Goal: Task Accomplishment & Management: Use online tool/utility

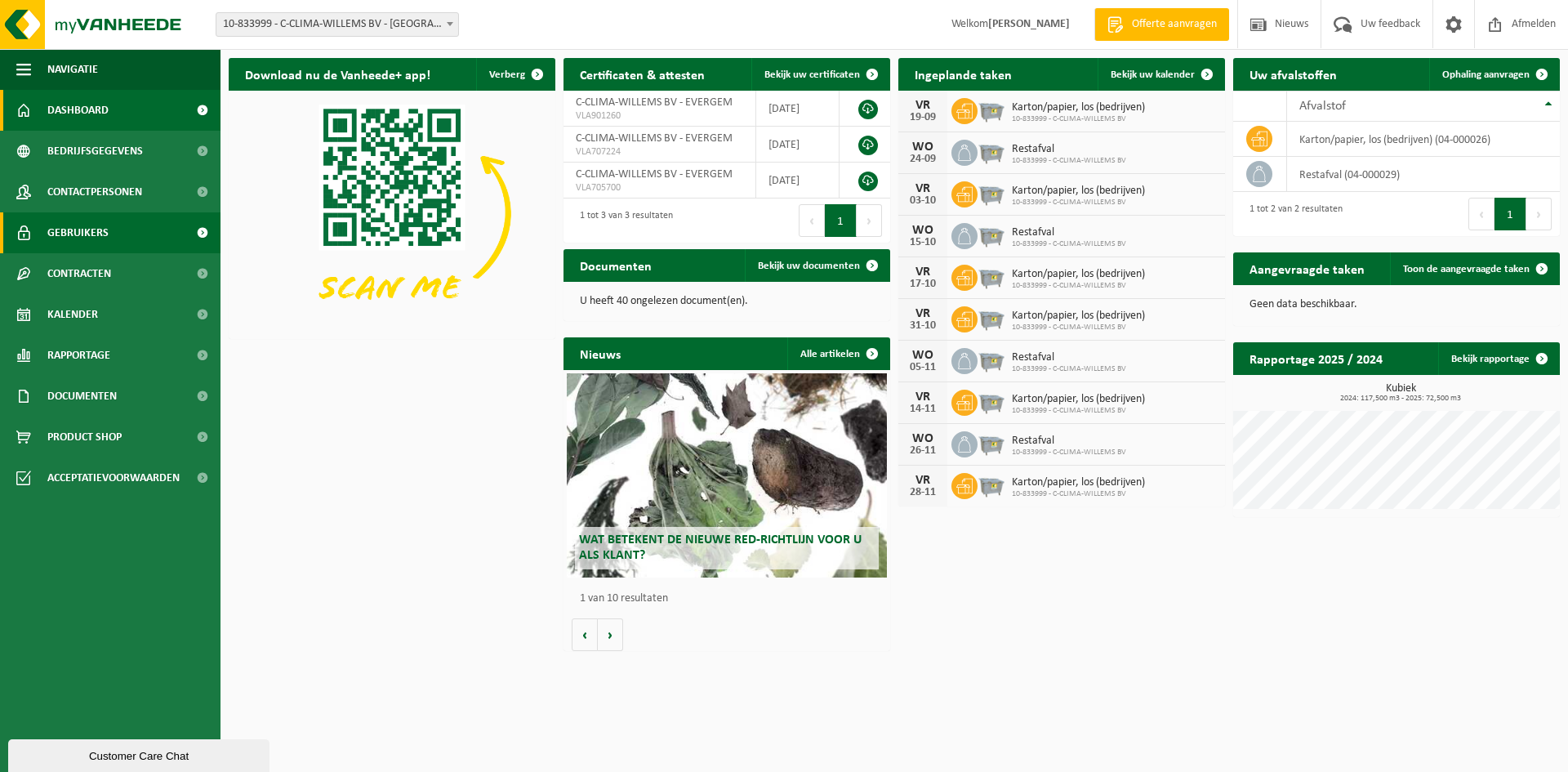
click at [114, 229] on link "Gebruikers" at bounding box center [110, 233] width 220 height 40
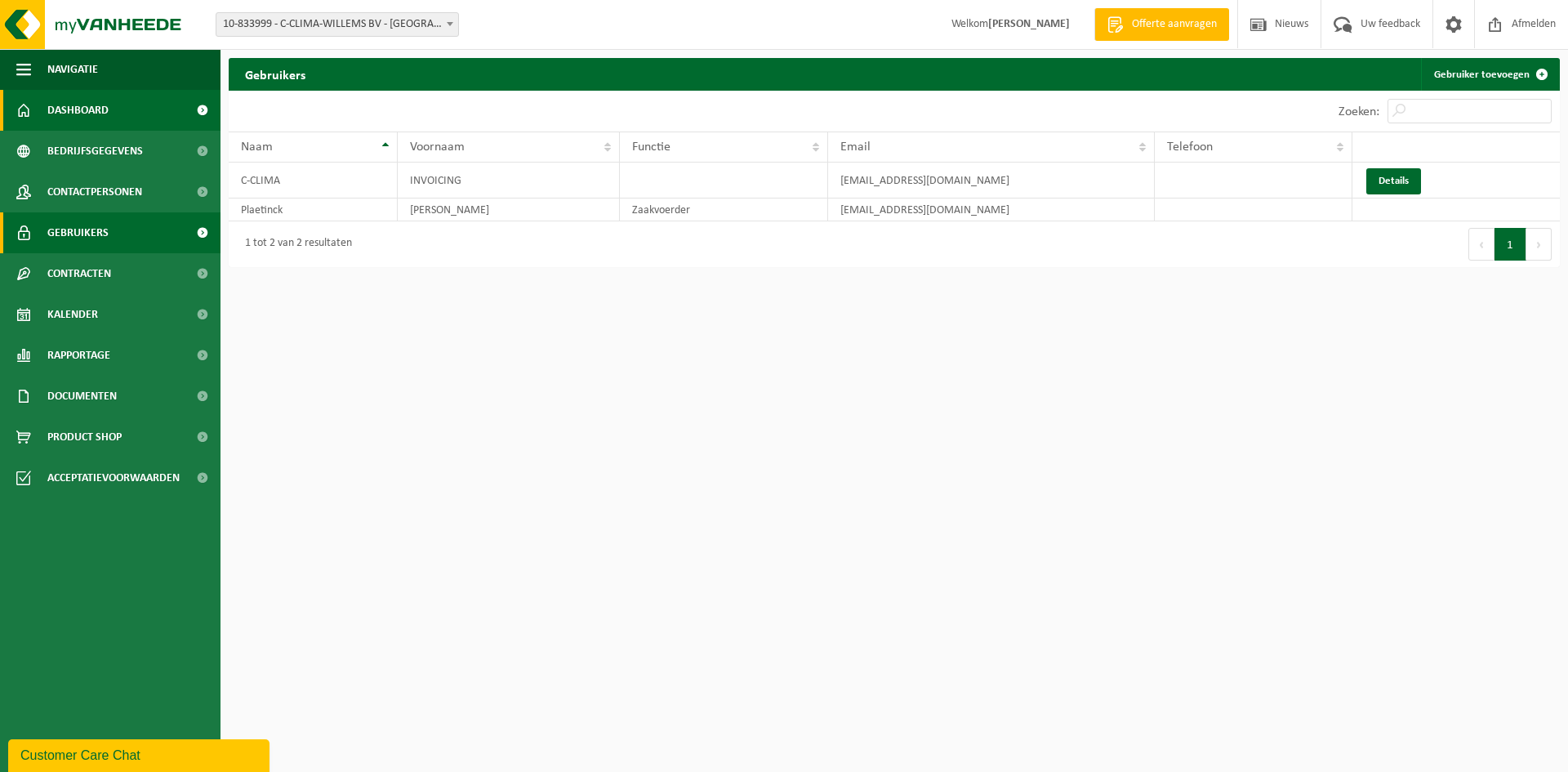
click at [121, 112] on link "Dashboard" at bounding box center [110, 109] width 220 height 40
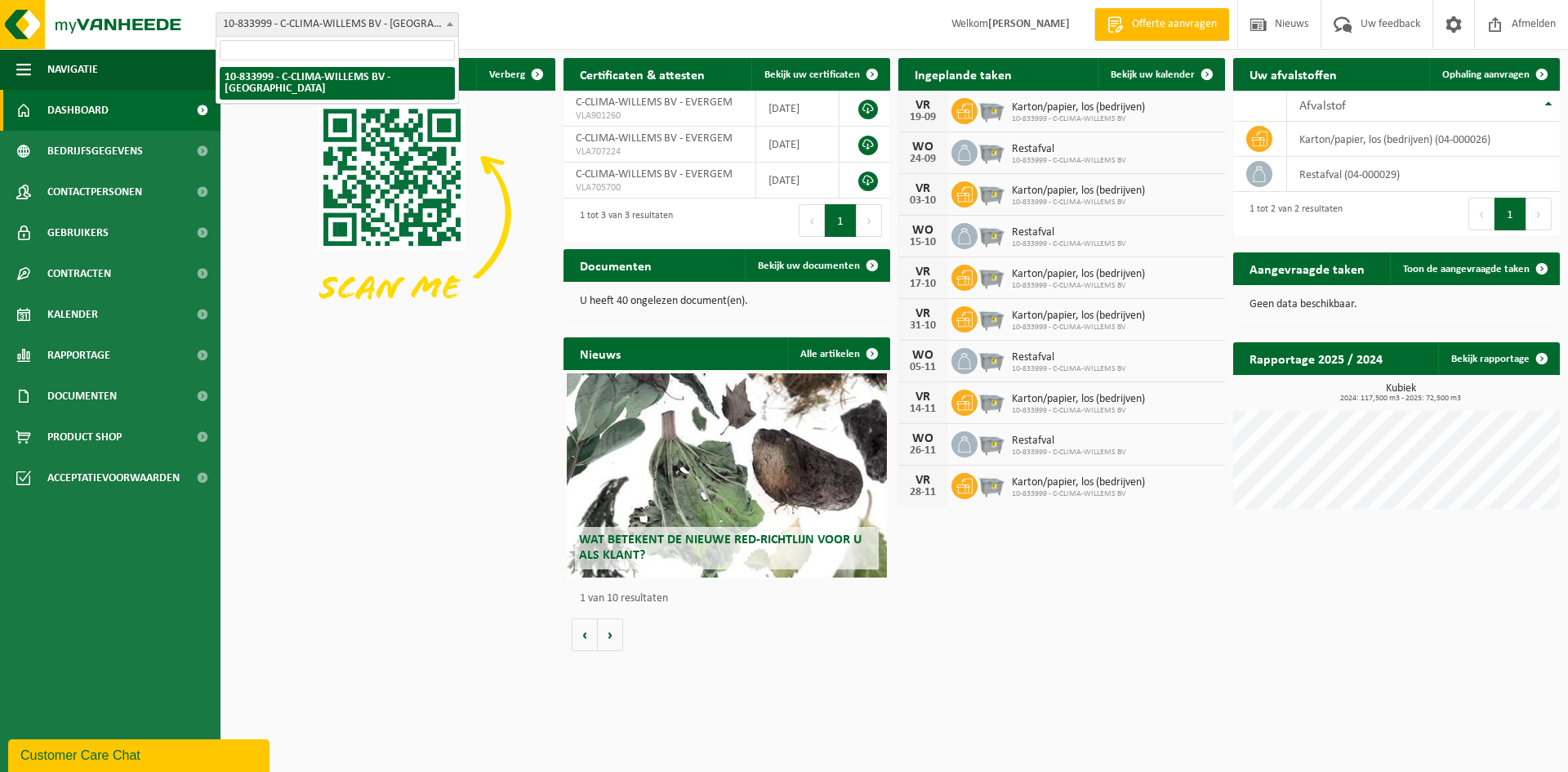
click at [345, 28] on span "10-833999 - C-CLIMA-WILLEMS BV - [GEOGRAPHIC_DATA]" at bounding box center [337, 24] width 242 height 23
click at [111, 152] on span "Bedrijfsgegevens" at bounding box center [95, 151] width 96 height 40
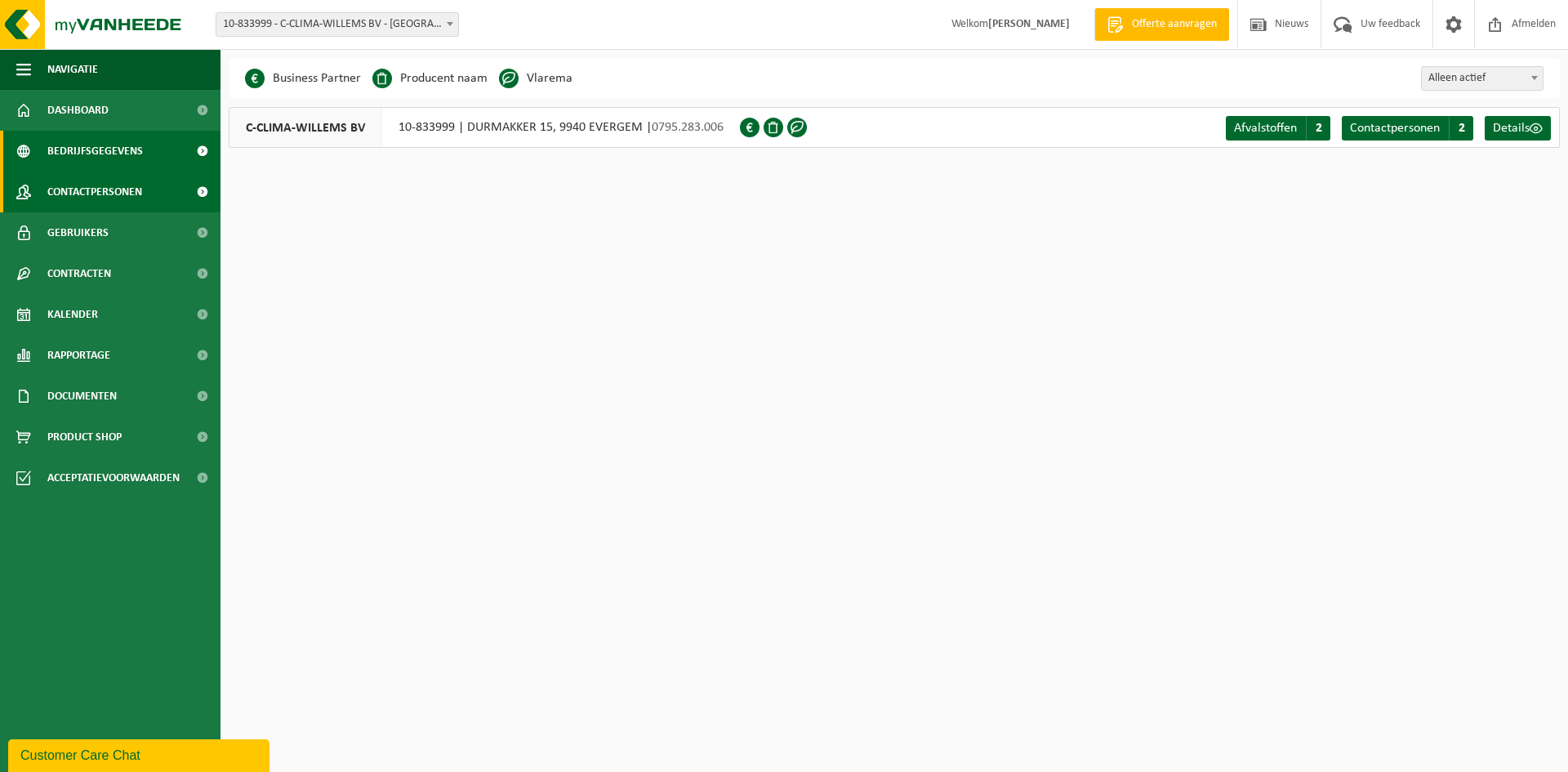
click at [100, 191] on span "Contactpersonen" at bounding box center [94, 191] width 95 height 40
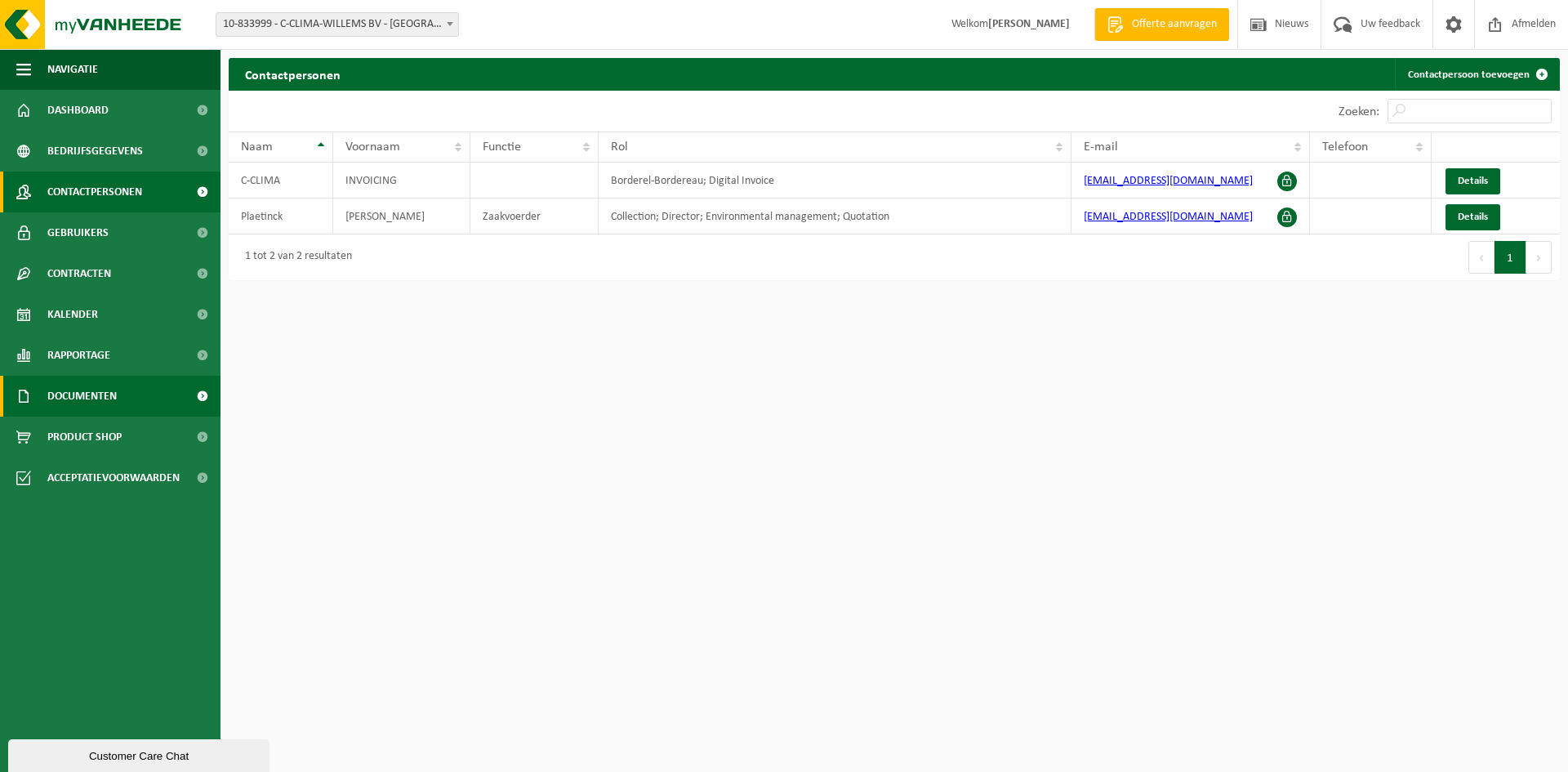
click at [103, 403] on span "Documenten" at bounding box center [82, 395] width 70 height 40
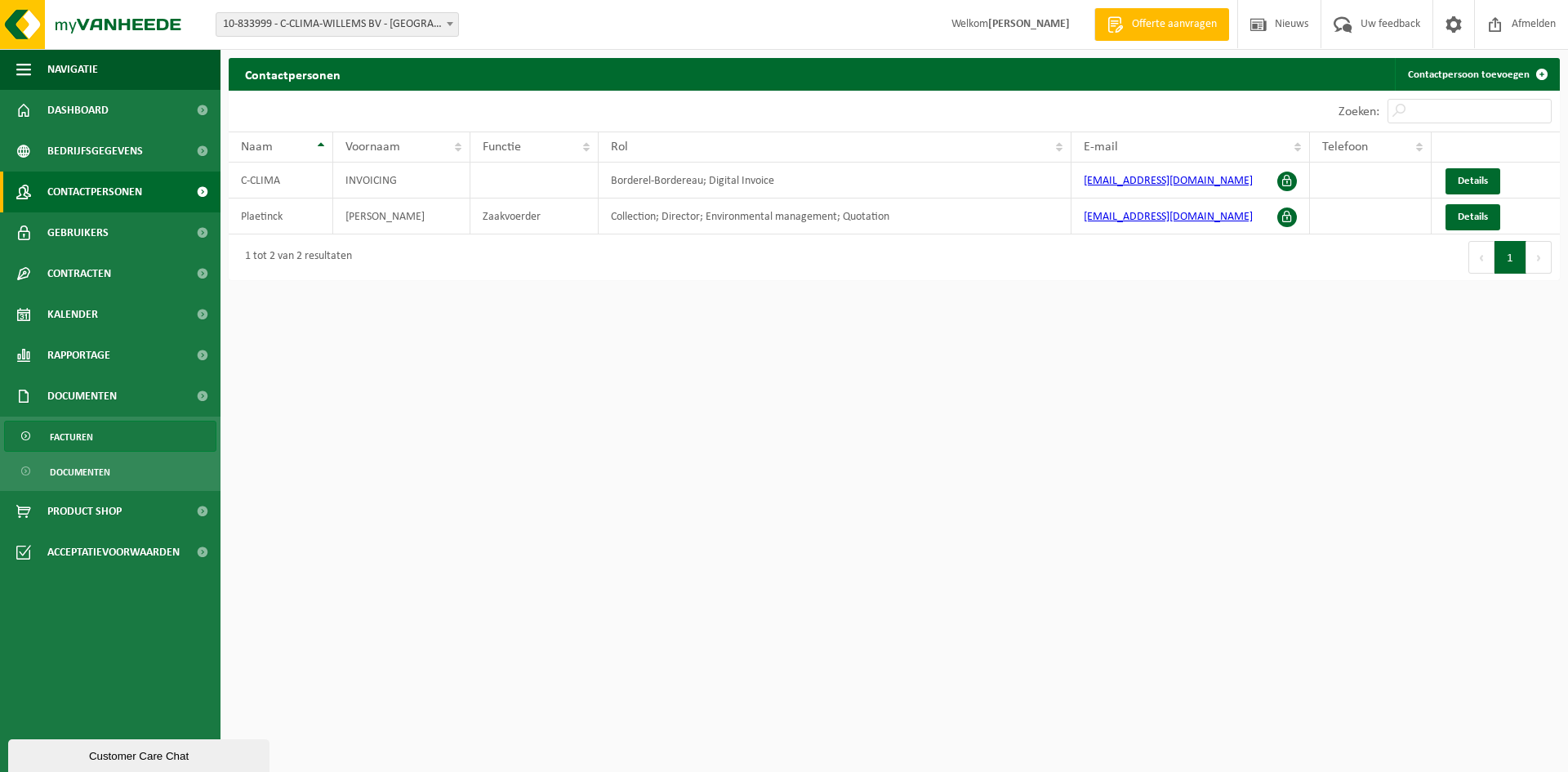
click at [92, 433] on span "Facturen" at bounding box center [72, 437] width 43 height 31
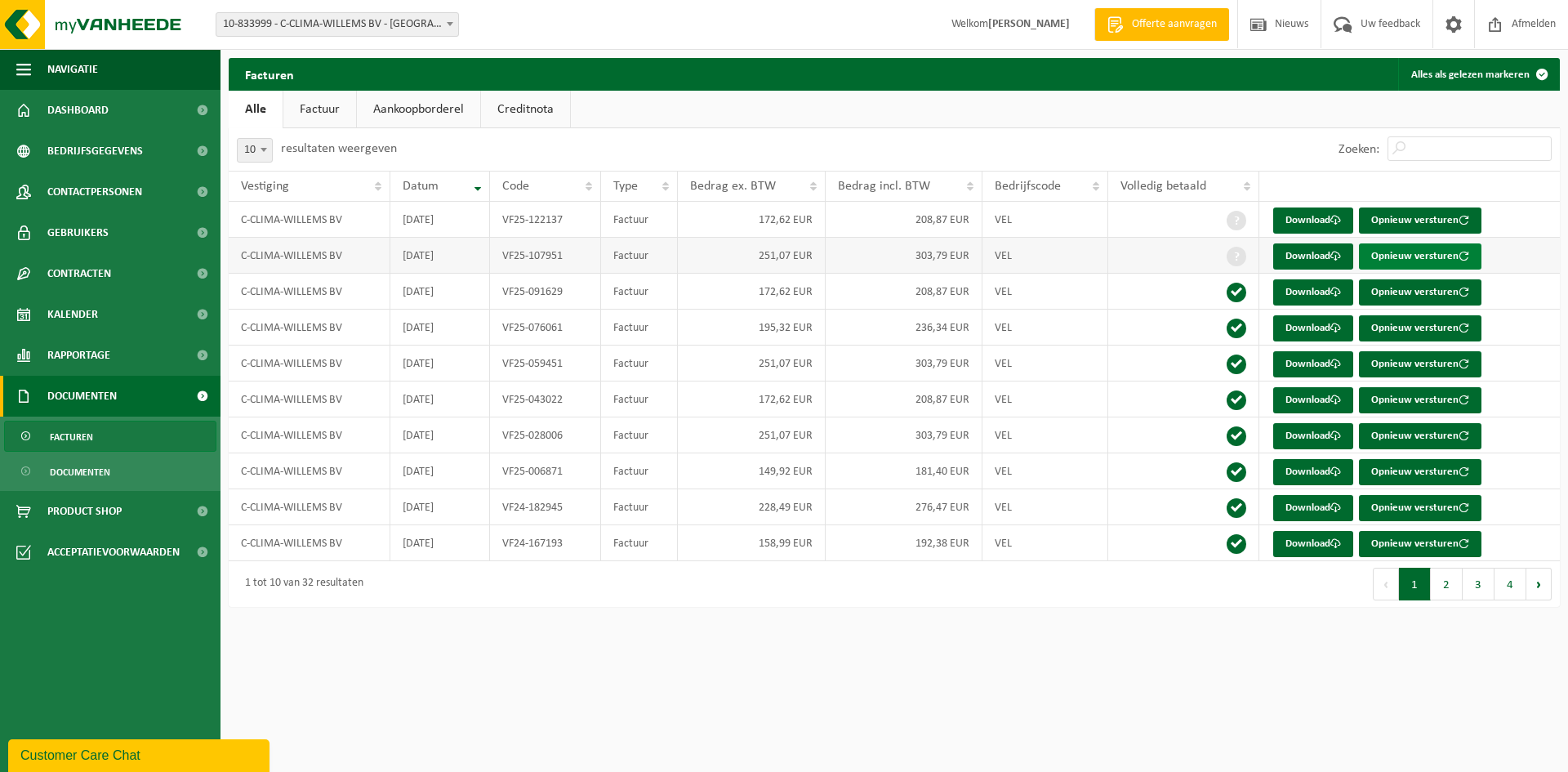
drag, startPoint x: 1426, startPoint y: 257, endPoint x: 1442, endPoint y: 259, distance: 16.1
click at [1428, 258] on button "Opnieuw versturen" at bounding box center [1420, 257] width 122 height 26
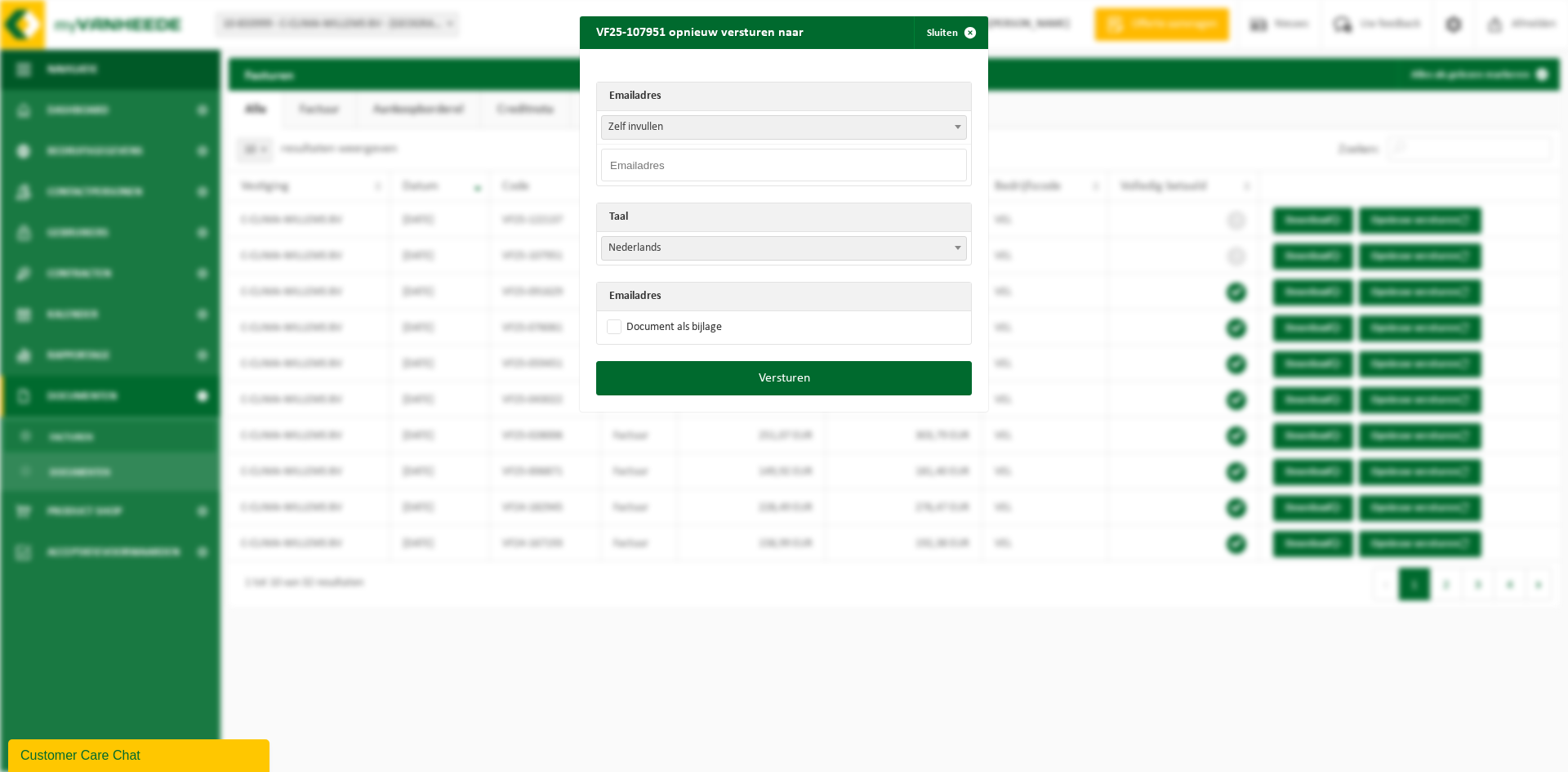
click at [676, 127] on span "Zelf invullen" at bounding box center [784, 127] width 364 height 23
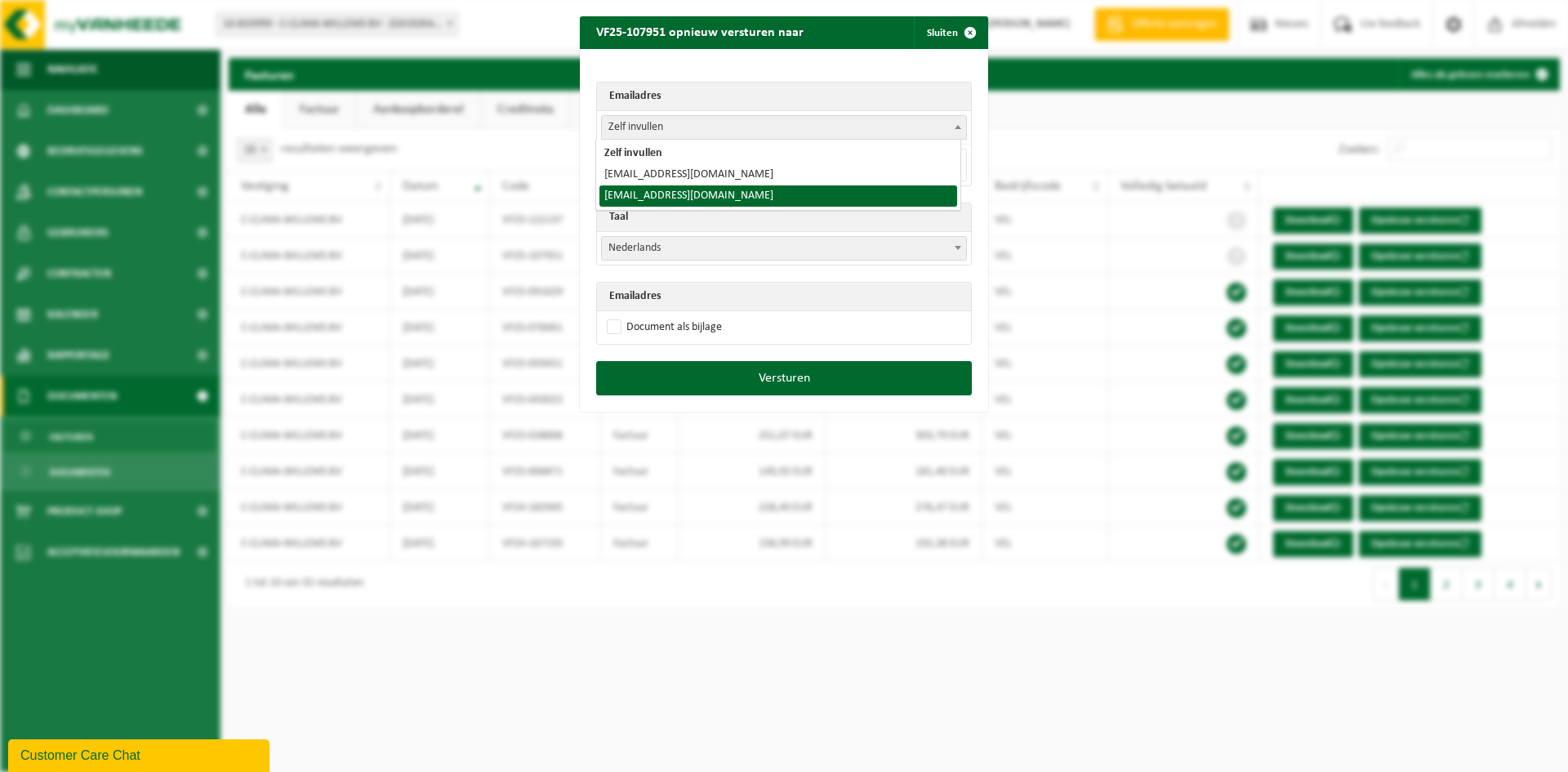
select select "[EMAIL_ADDRESS][DOMAIN_NAME]"
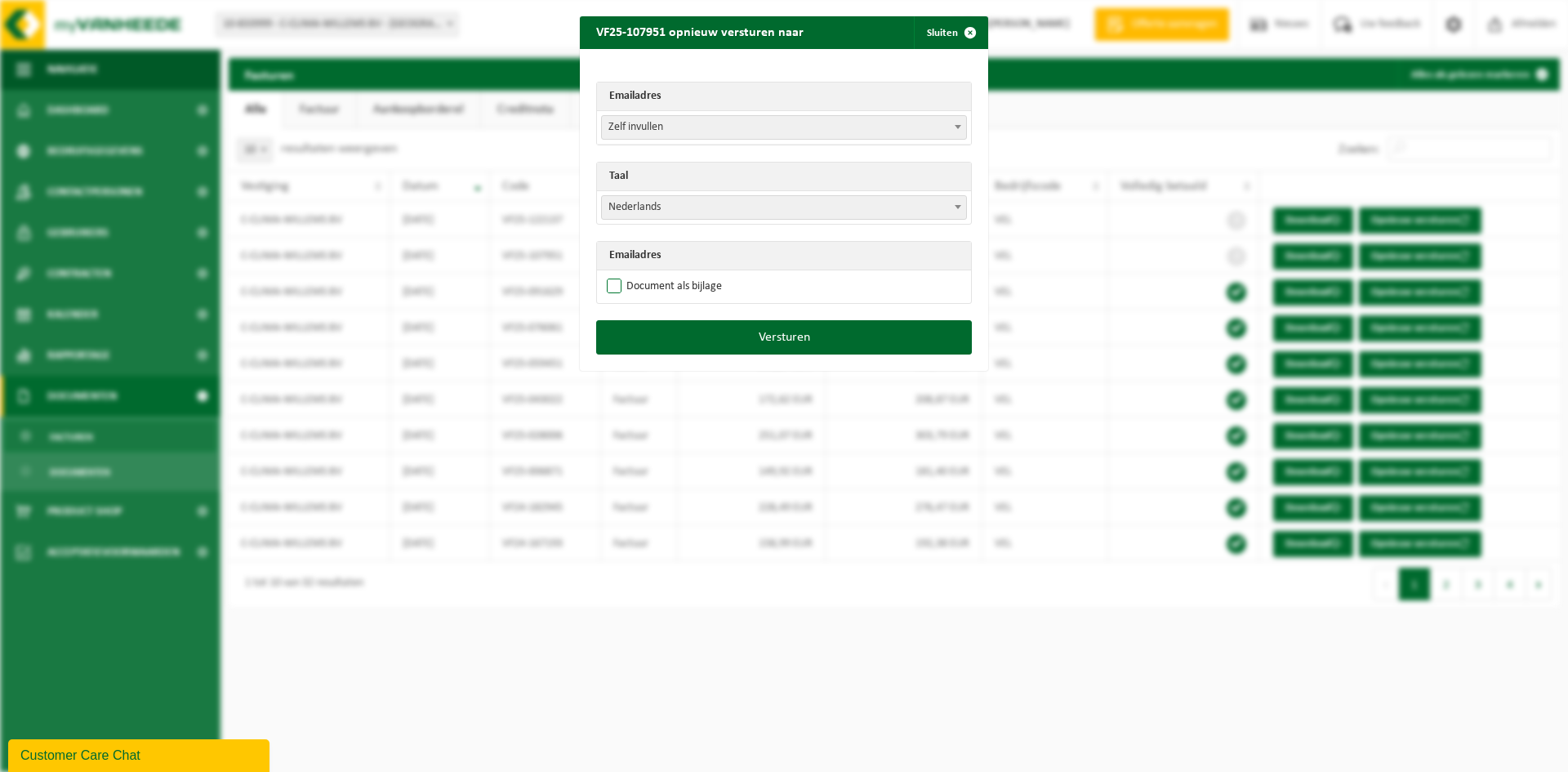
click at [611, 276] on label "Document als bijlage" at bounding box center [663, 287] width 119 height 24
click at [611, 275] on input "Document als bijlage" at bounding box center [805, 274] width 408 height 1
checkbox input "true"
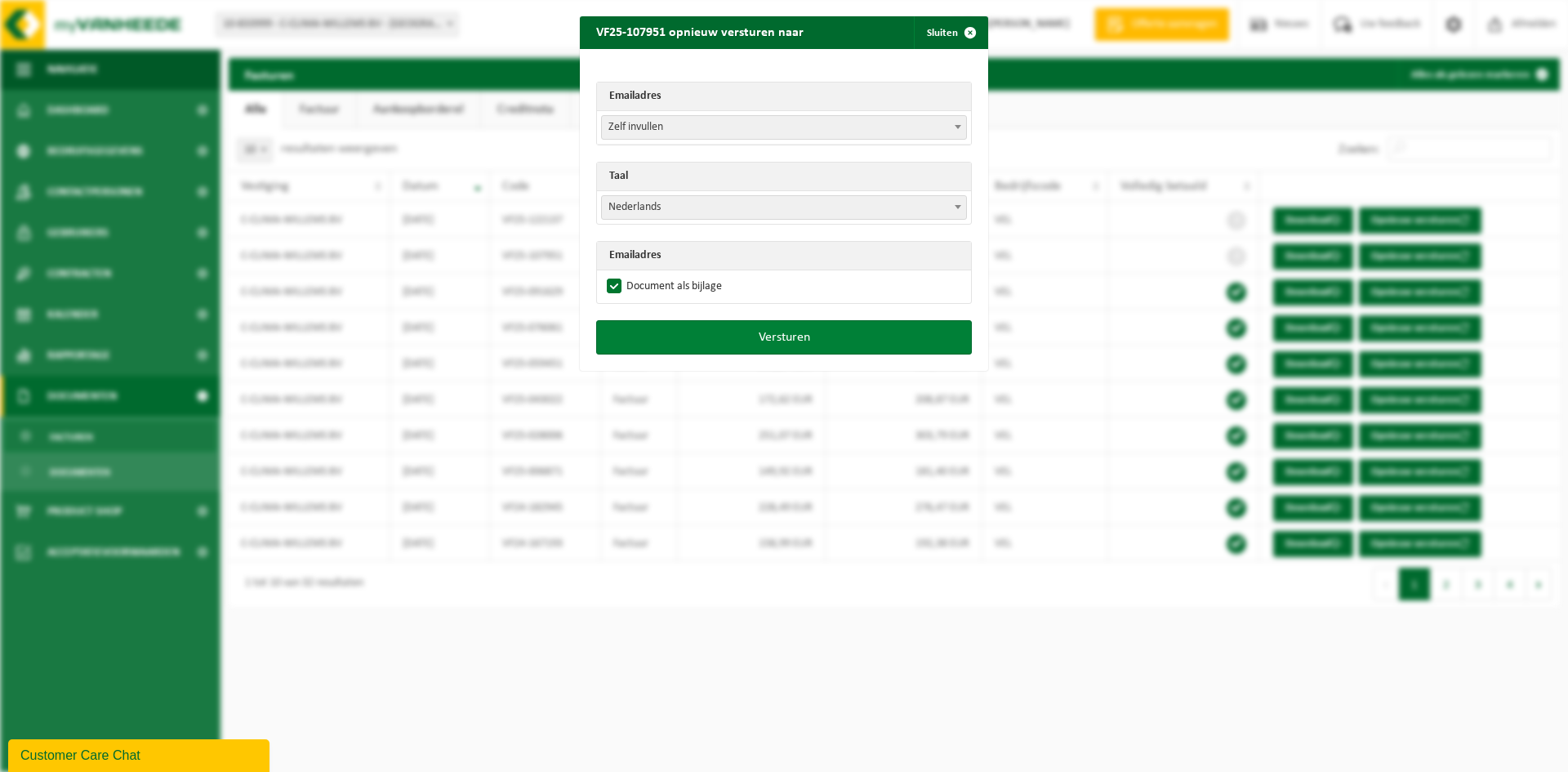
click at [750, 339] on button "Versturen" at bounding box center [784, 337] width 376 height 34
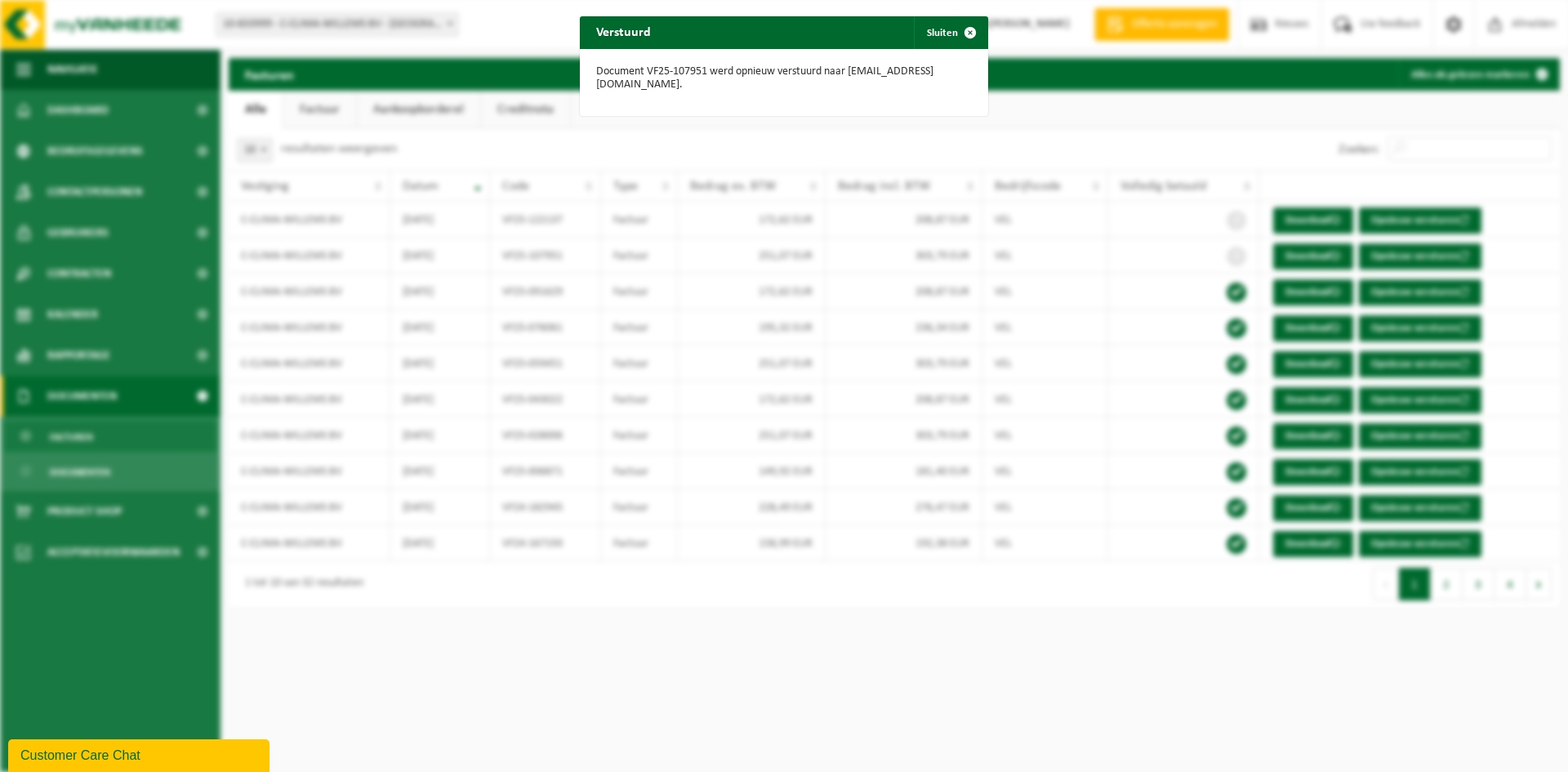
drag, startPoint x: 870, startPoint y: 75, endPoint x: 950, endPoint y: 66, distance: 80.5
click at [882, 74] on p "Document VF25-107951 werd opnieuw verstuurd naar [EMAIL_ADDRESS][DOMAIN_NAME]." at bounding box center [784, 78] width 376 height 26
drag, startPoint x: 961, startPoint y: 29, endPoint x: 975, endPoint y: 57, distance: 31.3
click at [961, 33] on span "button" at bounding box center [970, 32] width 33 height 33
